Goal: Transaction & Acquisition: Subscribe to service/newsletter

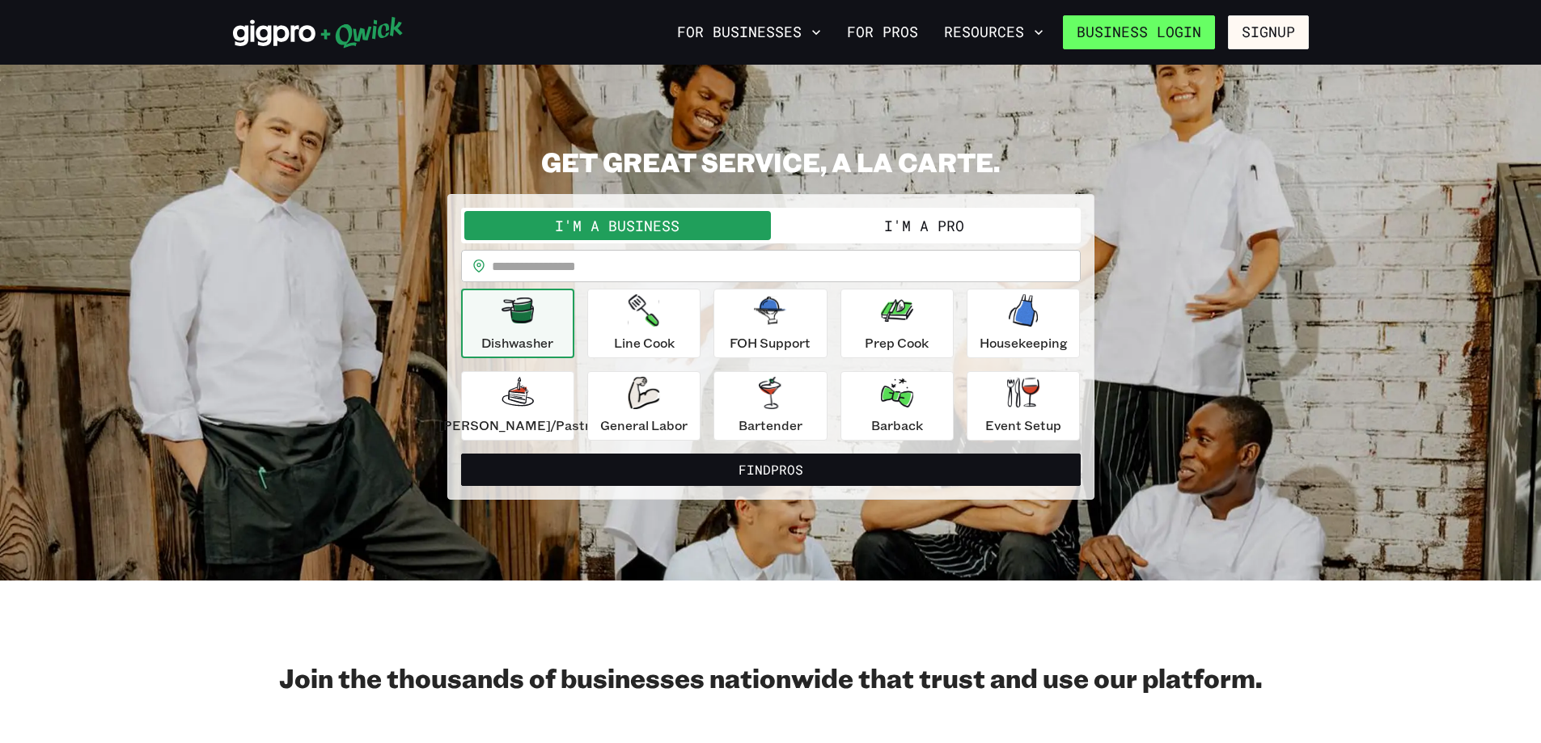
click at [1154, 28] on link "Business Login" at bounding box center [1139, 32] width 152 height 34
click at [840, 31] on link "For Pros" at bounding box center [882, 33] width 84 height 28
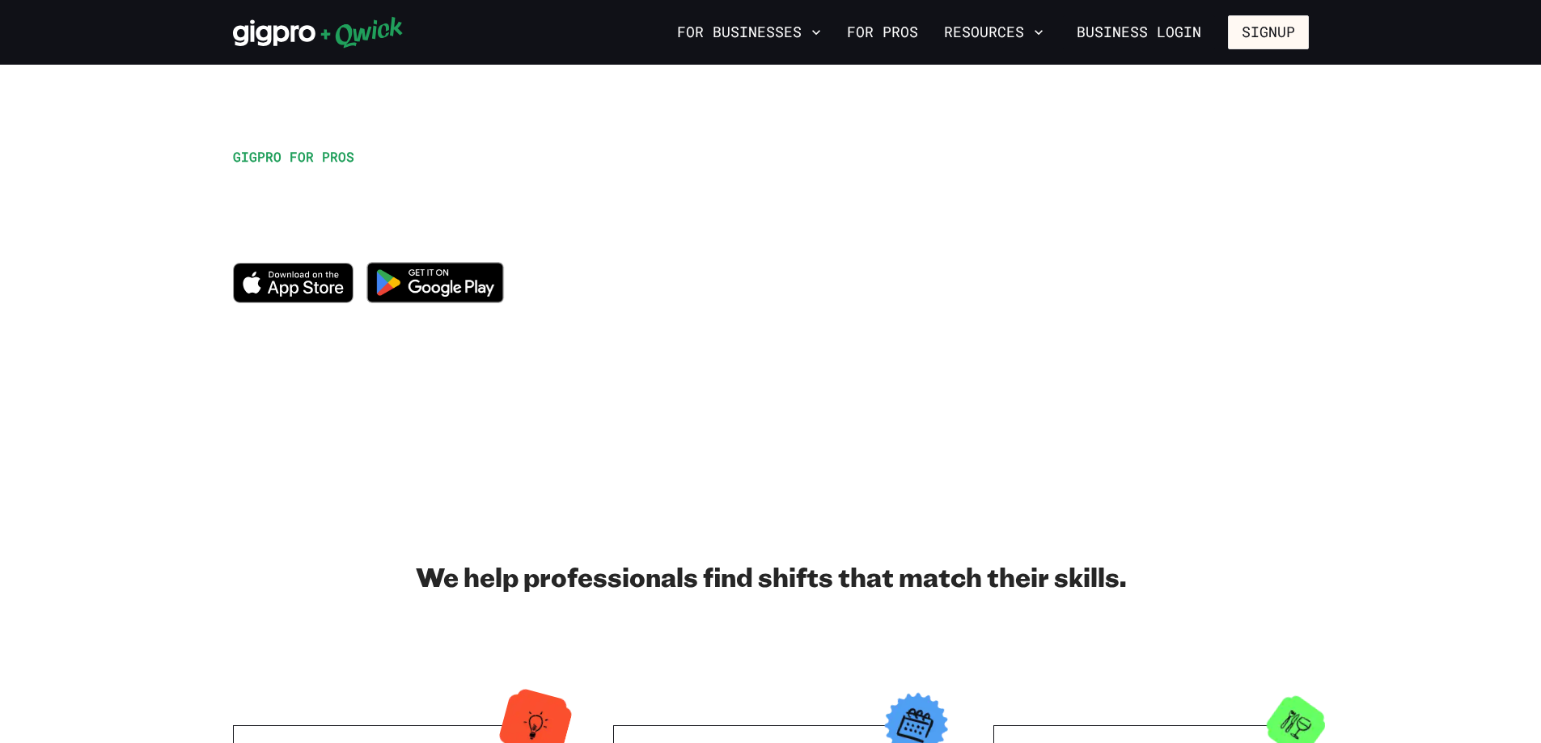
scroll to position [566, 0]
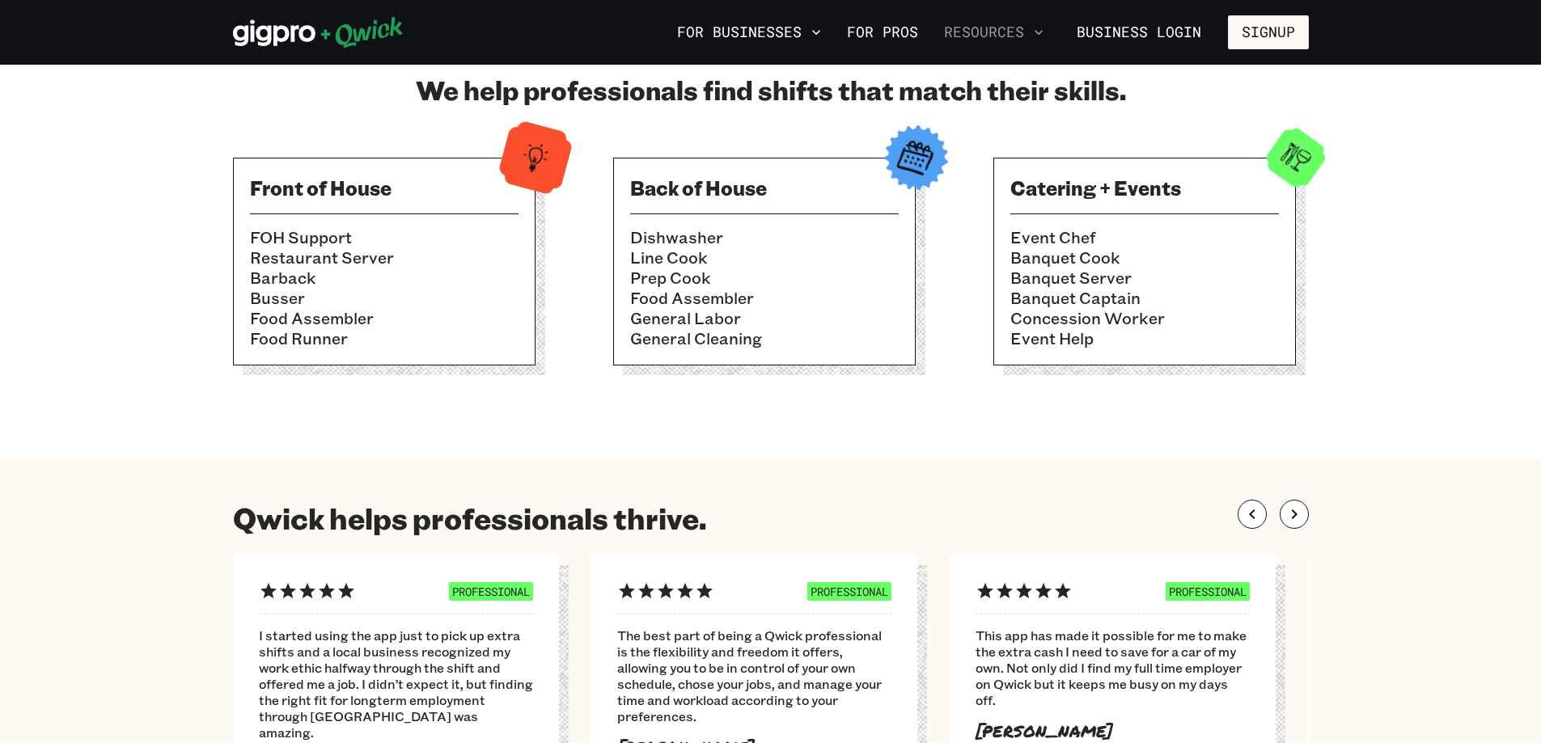
click at [980, 26] on button "Resources" at bounding box center [994, 33] width 112 height 28
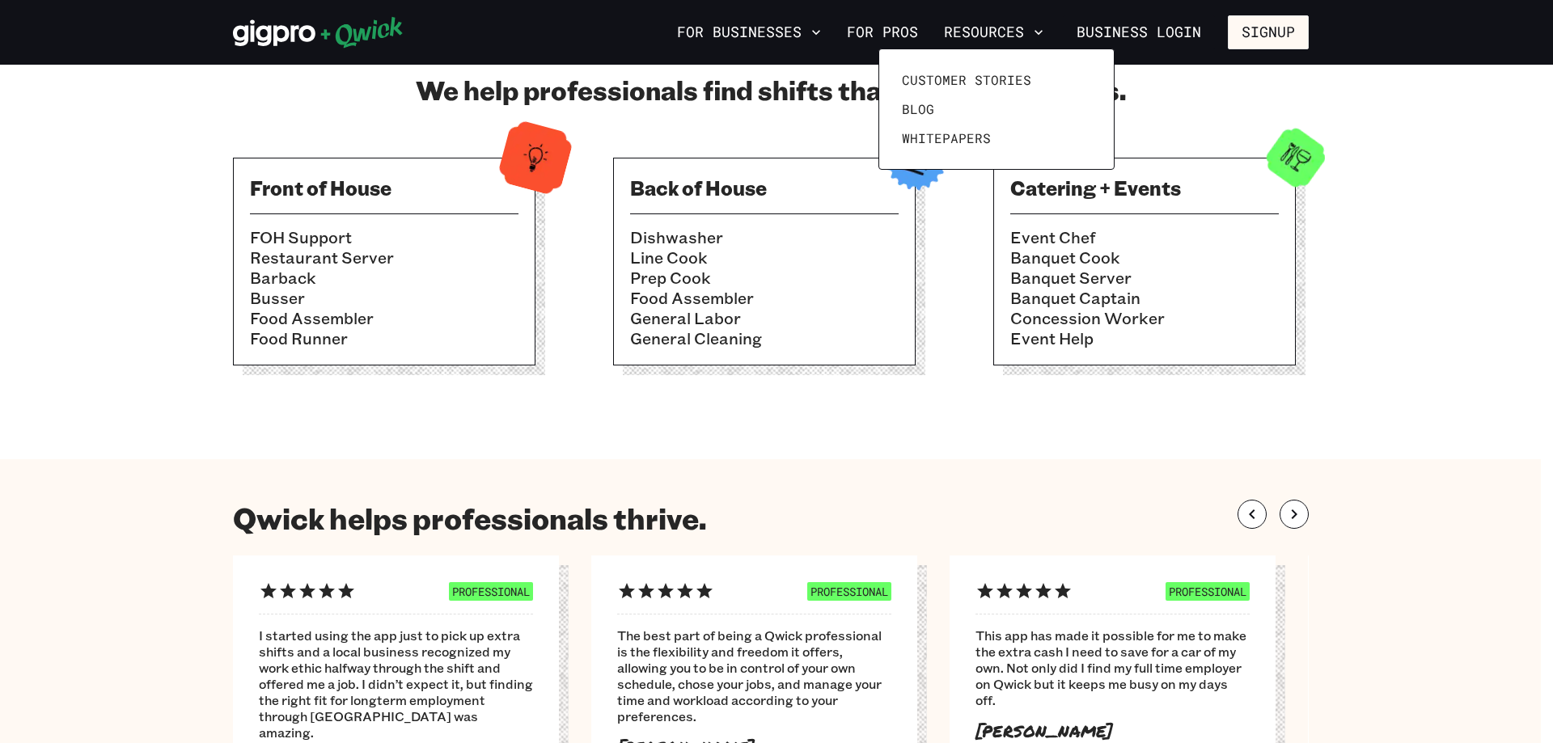
drag, startPoint x: 932, startPoint y: 429, endPoint x: 940, endPoint y: 430, distance: 8.1
click at [942, 428] on div at bounding box center [776, 371] width 1553 height 743
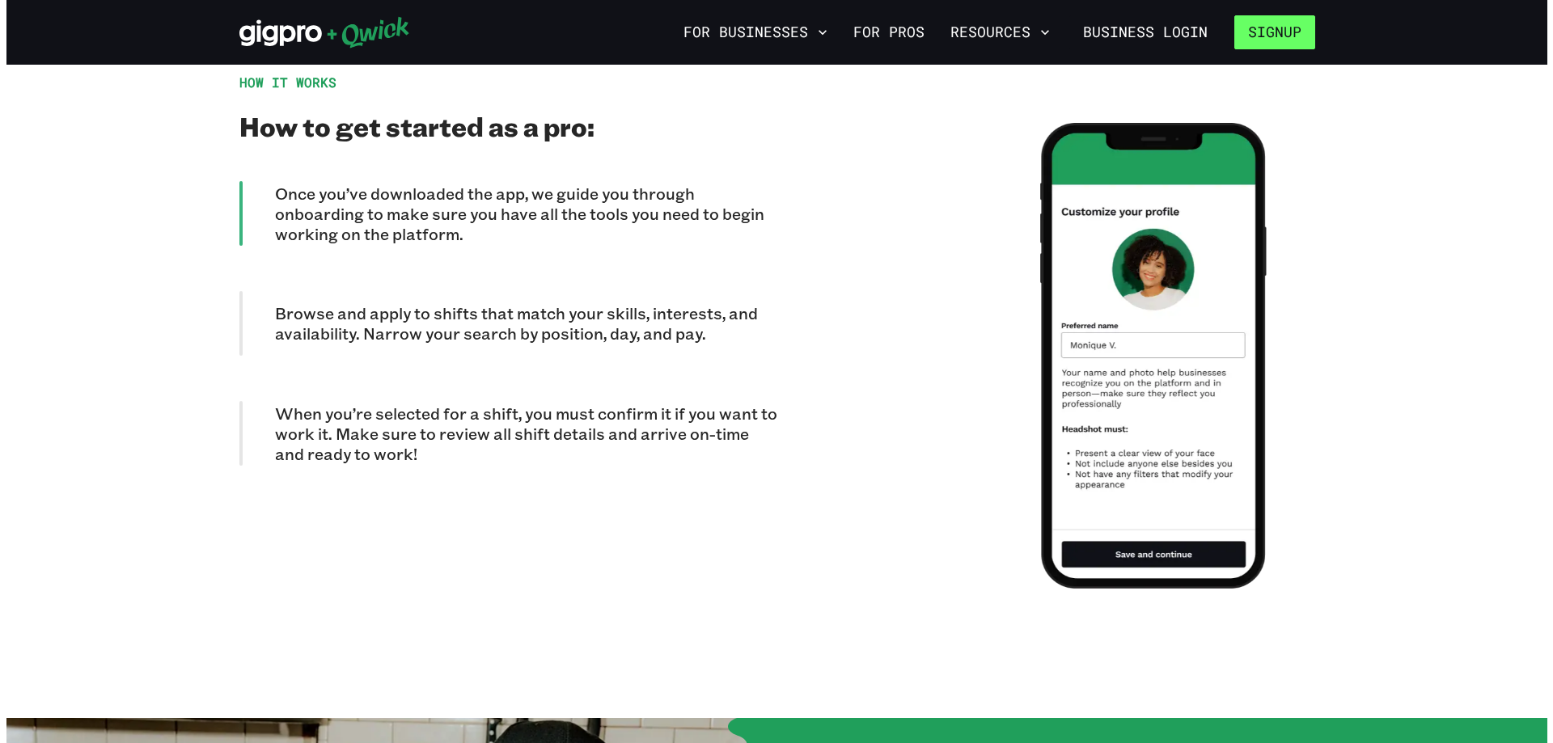
scroll to position [977, 0]
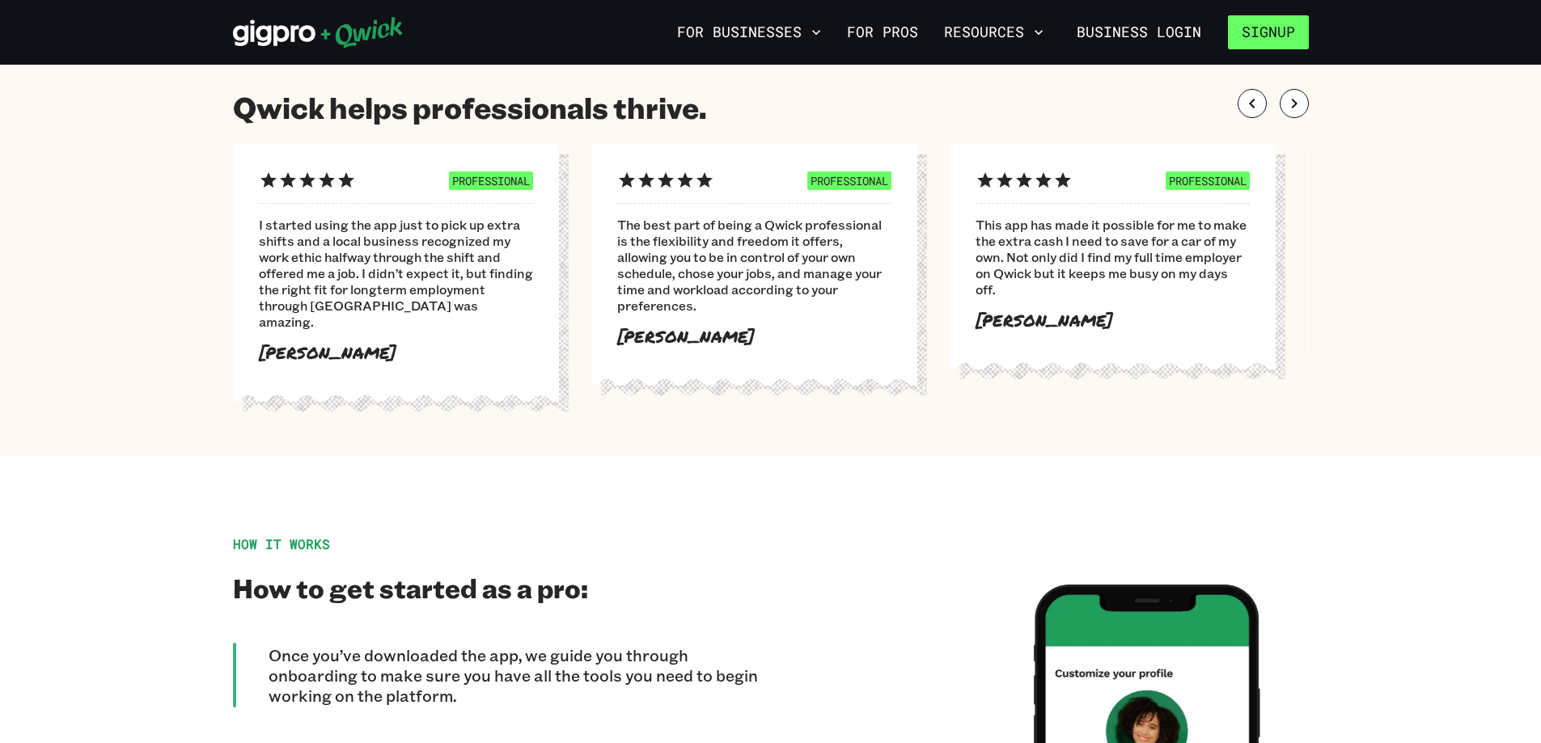
click at [1260, 21] on button "Signup" at bounding box center [1268, 32] width 81 height 34
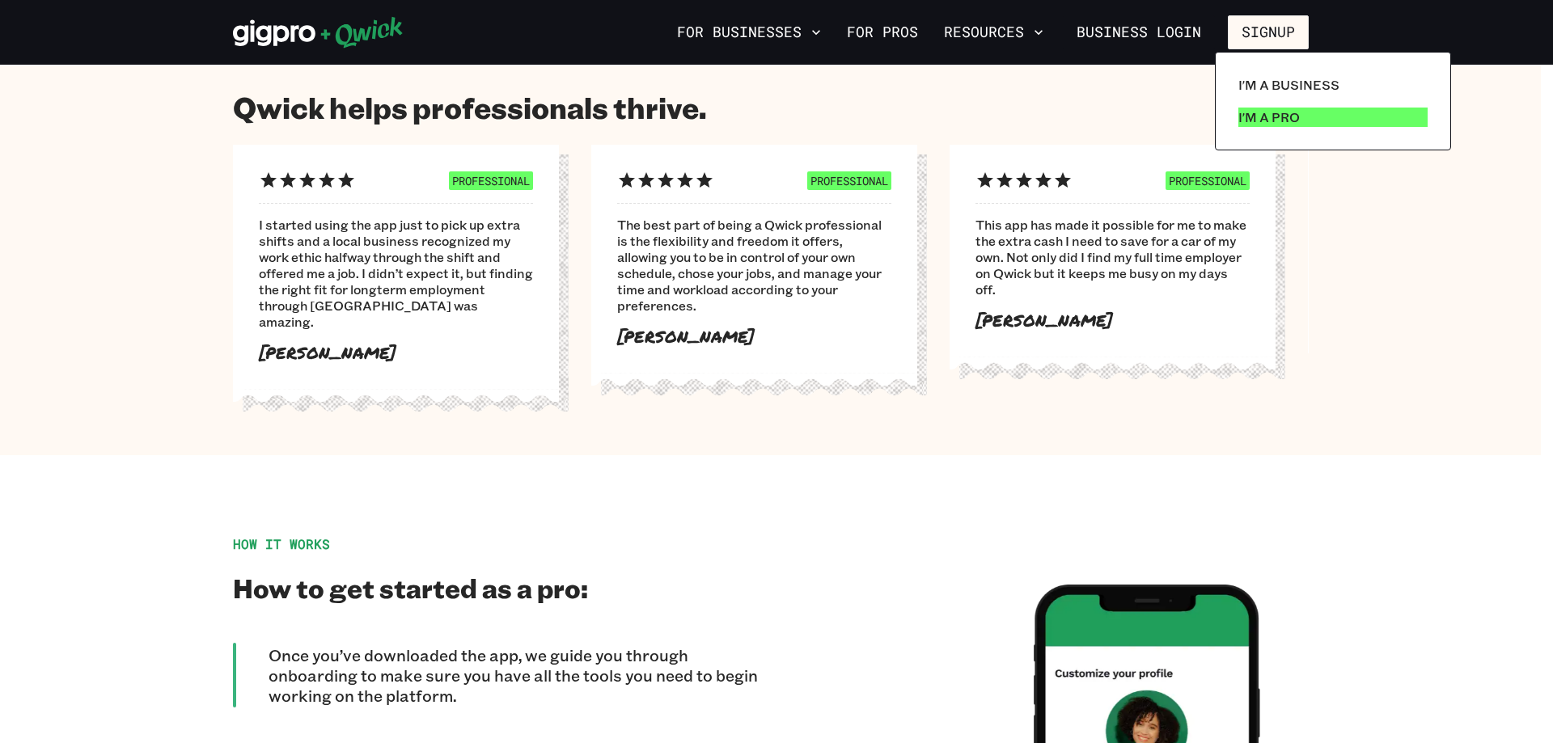
click at [1291, 116] on p "I'm a Pro" at bounding box center [1268, 117] width 61 height 19
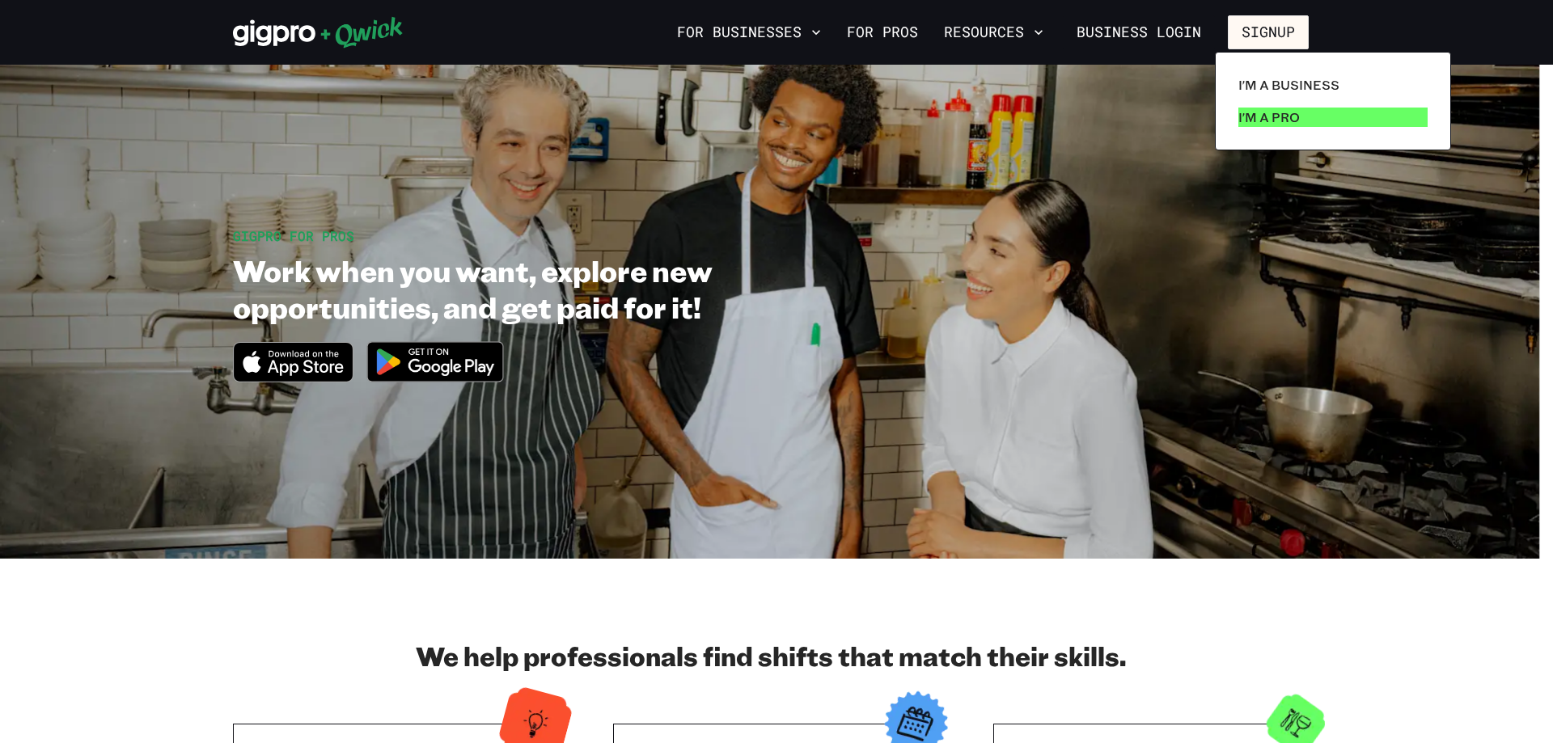
click at [1285, 127] on p "I'm a Pro" at bounding box center [1268, 117] width 61 height 19
click at [1300, 126] on p "I'm a Pro" at bounding box center [1268, 117] width 61 height 19
click at [1277, 125] on p "I'm a Pro" at bounding box center [1268, 117] width 61 height 19
